Goal: Task Accomplishment & Management: Manage account settings

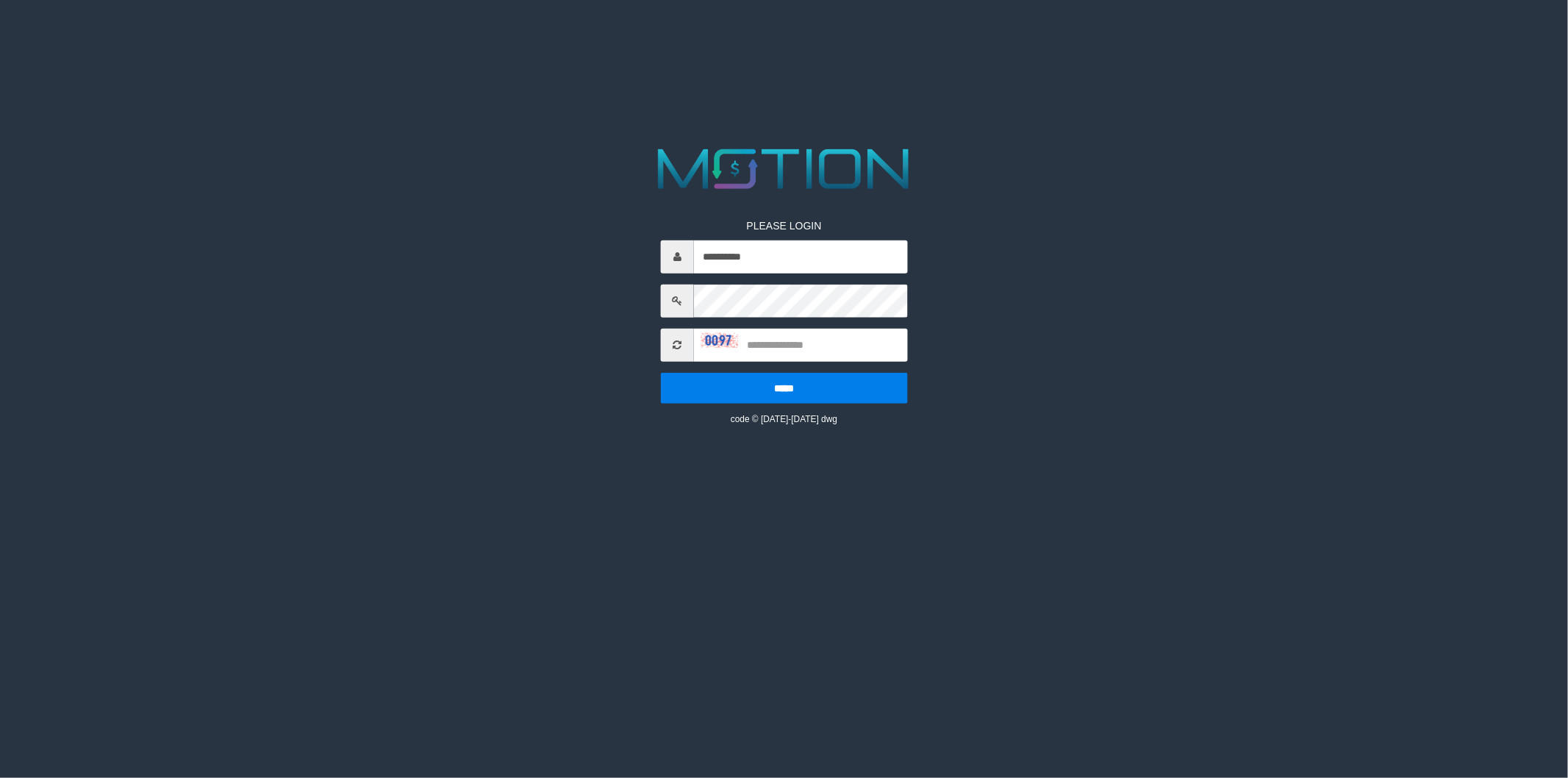
click at [798, 260] on input "**********" at bounding box center [801, 256] width 214 height 33
click at [798, 259] on input "**********" at bounding box center [801, 256] width 214 height 33
type input "******"
type input "**********"
